Goal: Task Accomplishment & Management: Manage account settings

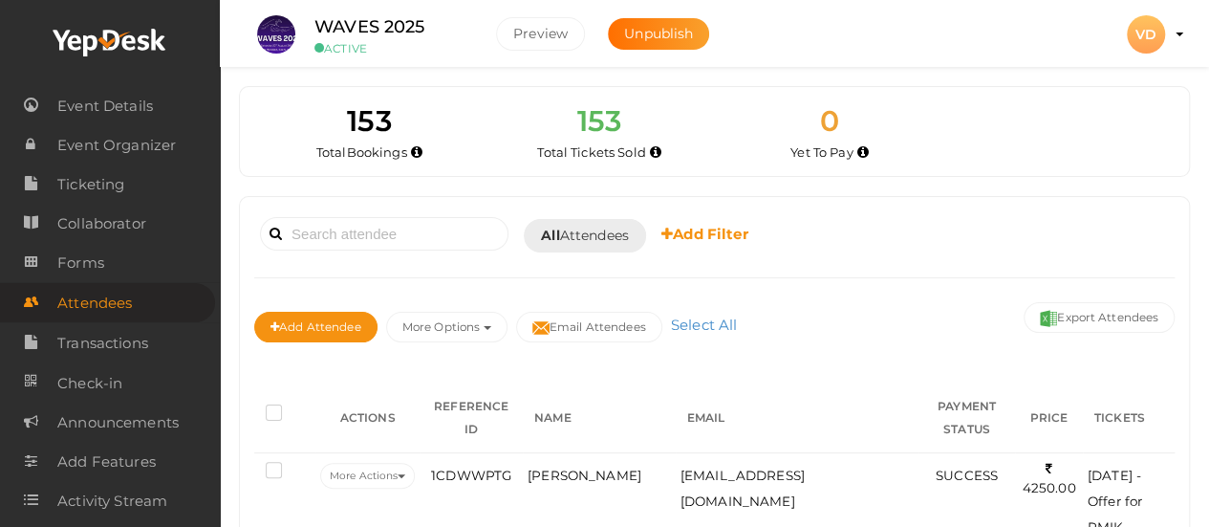
scroll to position [14, 0]
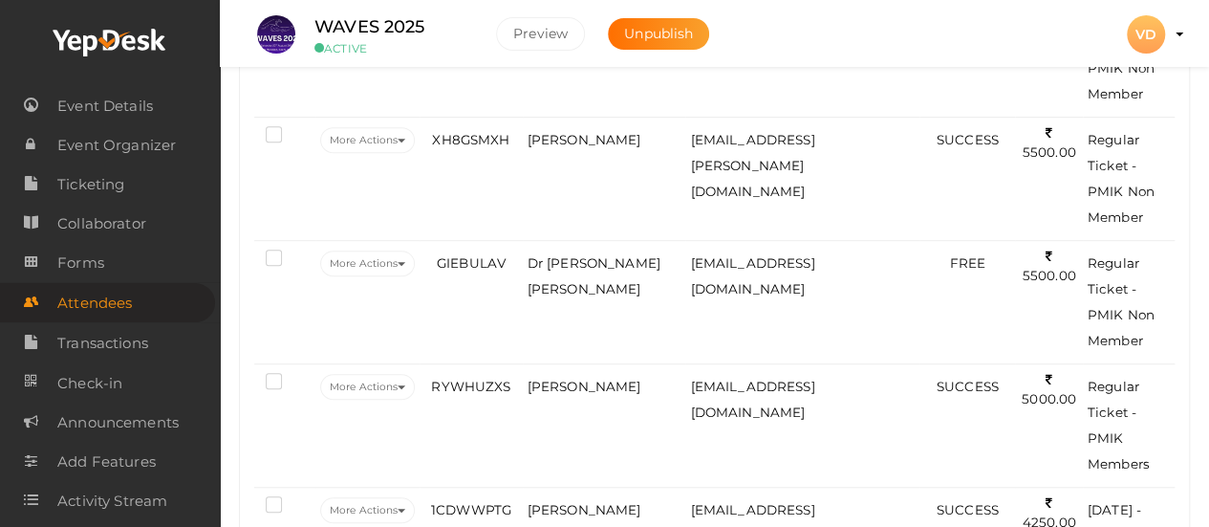
scroll to position [497, 0]
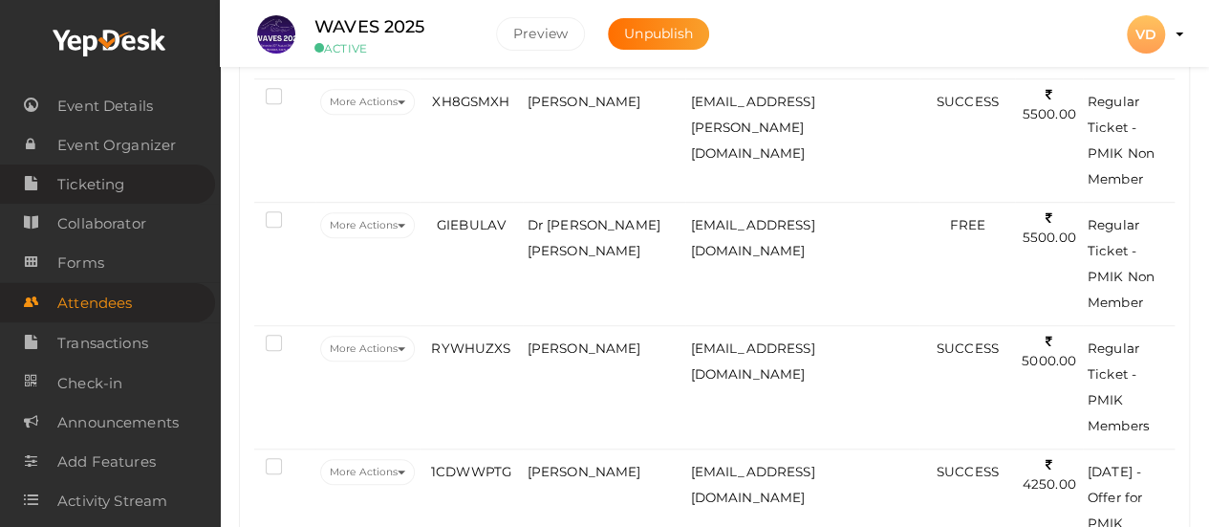
click at [128, 189] on link "Ticketing" at bounding box center [107, 183] width 215 height 39
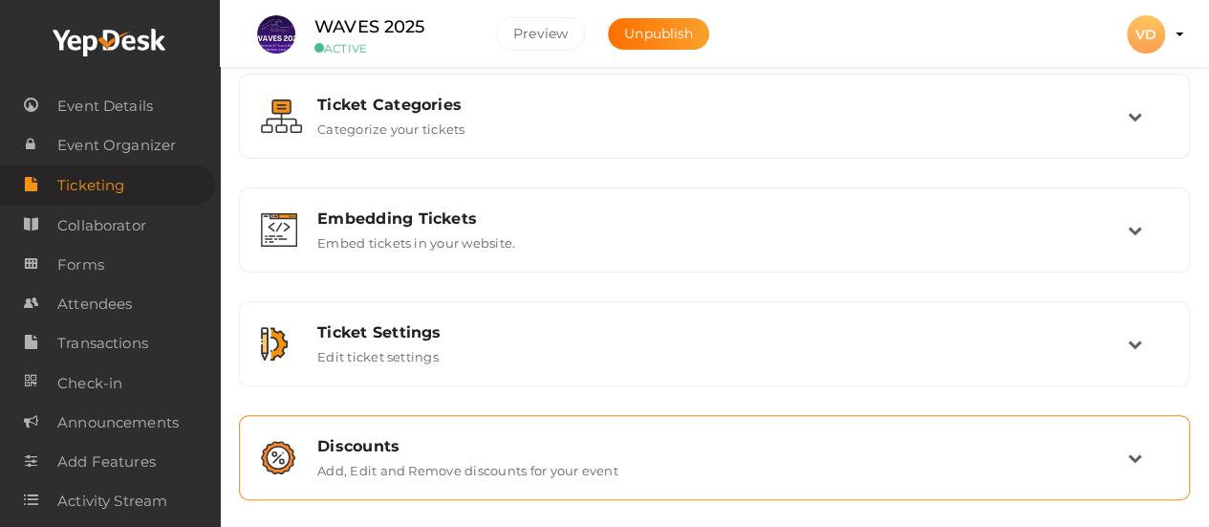
scroll to position [125, 0]
click at [1155, 443] on td at bounding box center [1148, 458] width 40 height 41
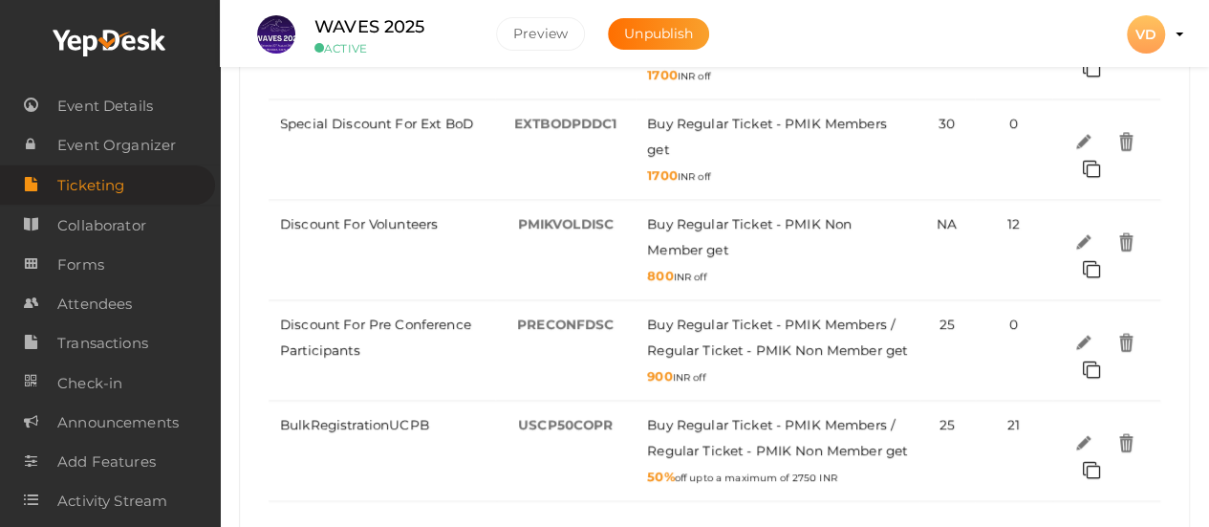
scroll to position [1888, 0]
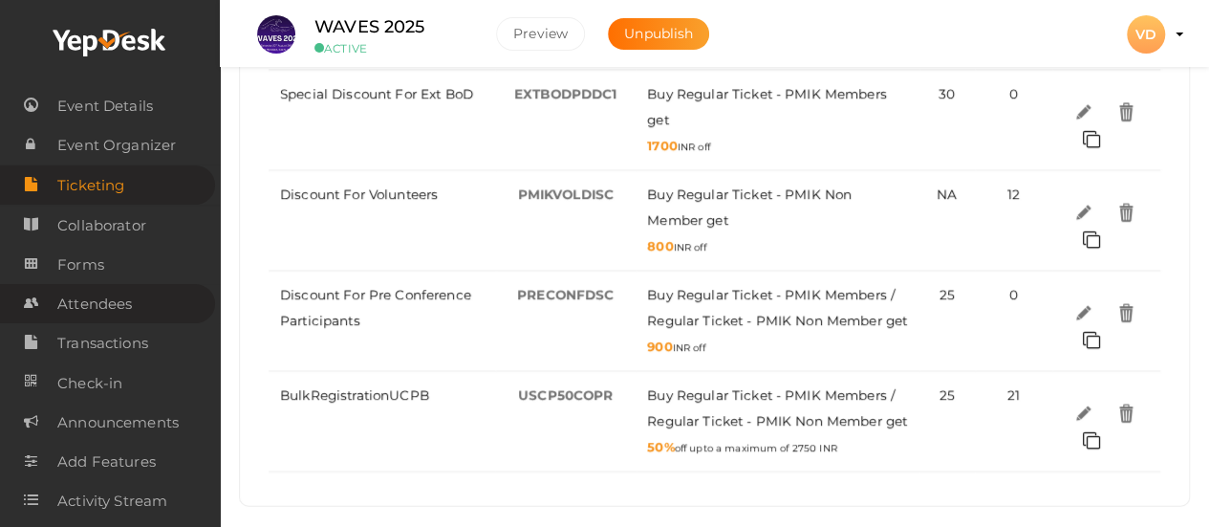
click at [140, 299] on link "Attendees" at bounding box center [107, 303] width 215 height 39
